Goal: Understand process/instructions

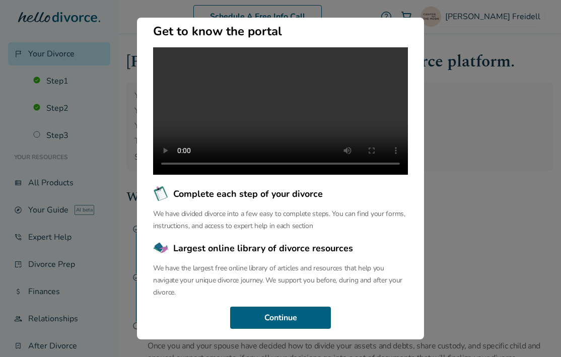
scroll to position [115, 0]
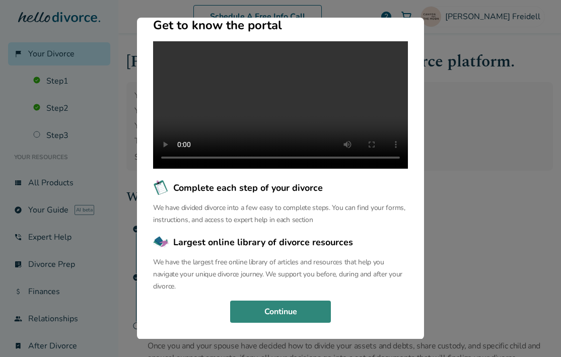
click at [291, 316] on button "Continue" at bounding box center [280, 312] width 101 height 22
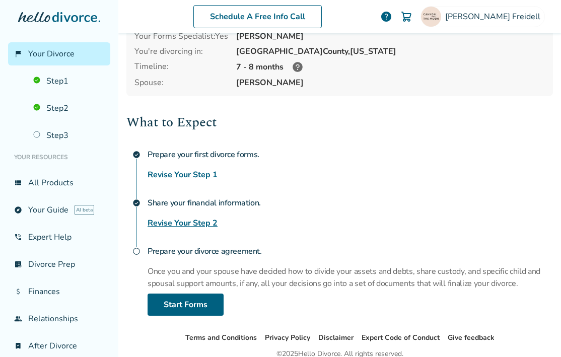
scroll to position [118, 0]
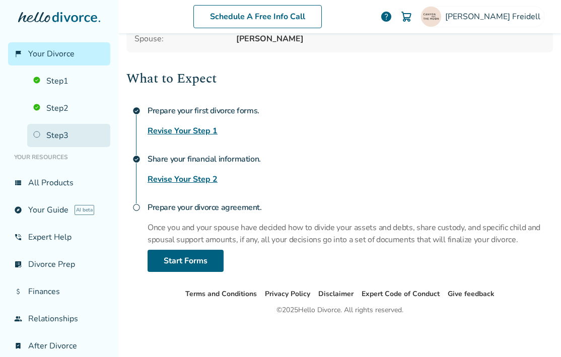
click at [51, 139] on link "Step 3" at bounding box center [68, 135] width 83 height 23
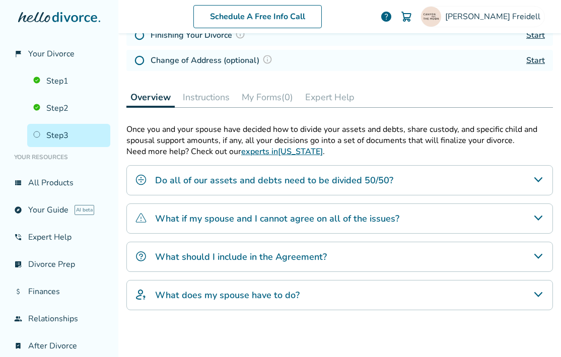
scroll to position [167, 0]
click at [206, 101] on button "Instructions" at bounding box center [206, 98] width 55 height 20
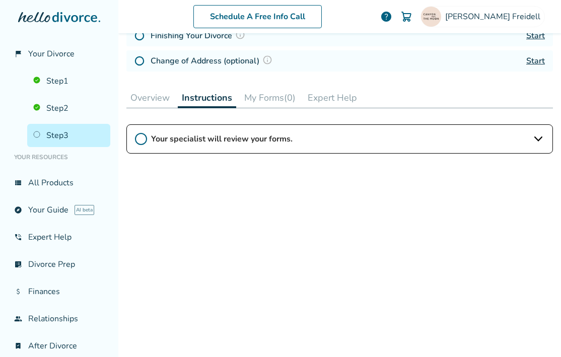
click at [235, 144] on div "Your specialist will review your forms." at bounding box center [339, 138] width 427 height 29
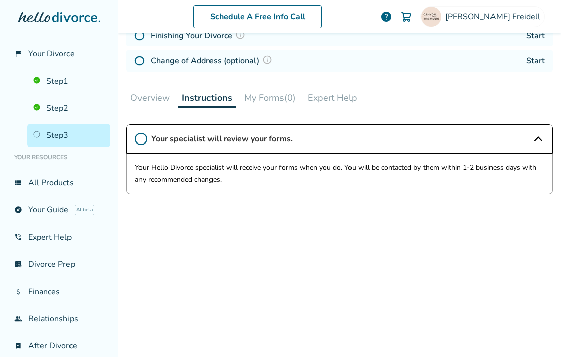
click at [259, 232] on div "Your specialist will review your forms. Your Hello Divorce specialist will rece…" at bounding box center [339, 237] width 427 height 227
click at [307, 66] on div "Change of Address (optional) Start" at bounding box center [339, 60] width 427 height 21
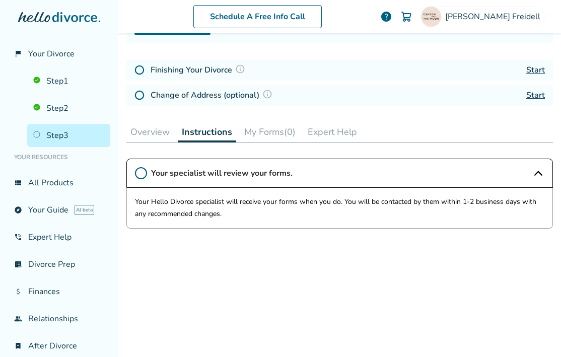
scroll to position [131, 0]
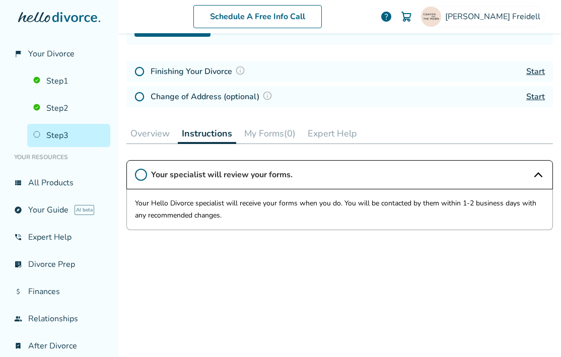
click at [527, 70] on link "Start" at bounding box center [536, 71] width 19 height 11
